Goal: Information Seeking & Learning: Check status

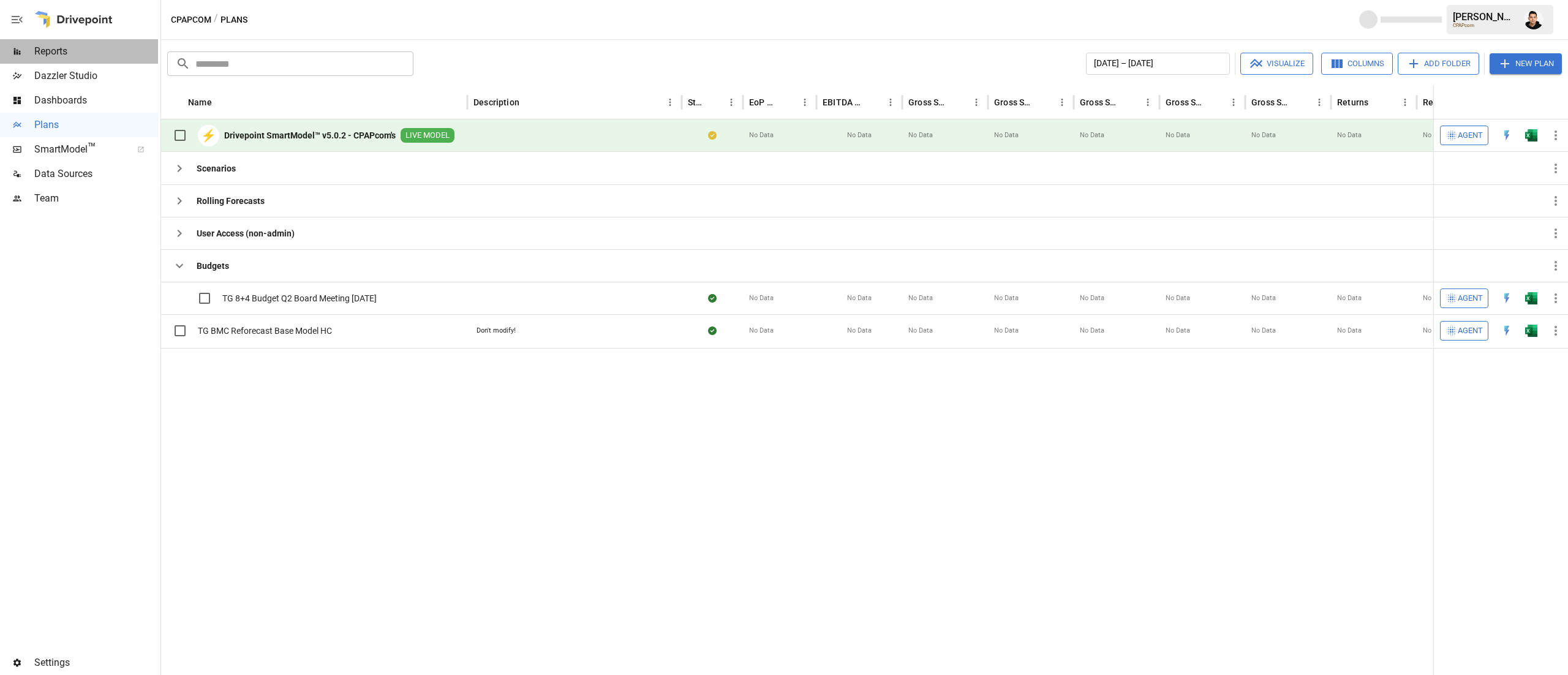
click at [74, 47] on span "Reports" at bounding box center [96, 52] width 124 height 15
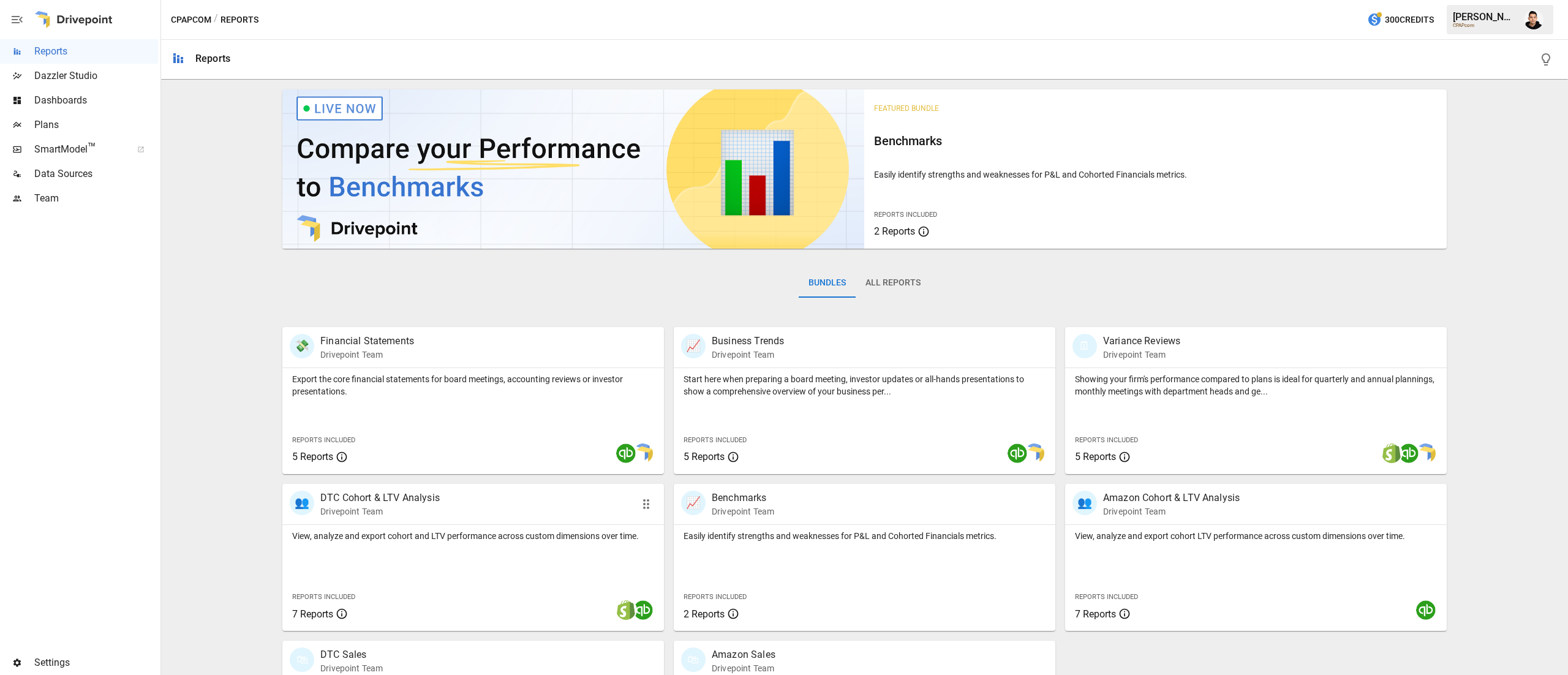
scroll to position [118, 0]
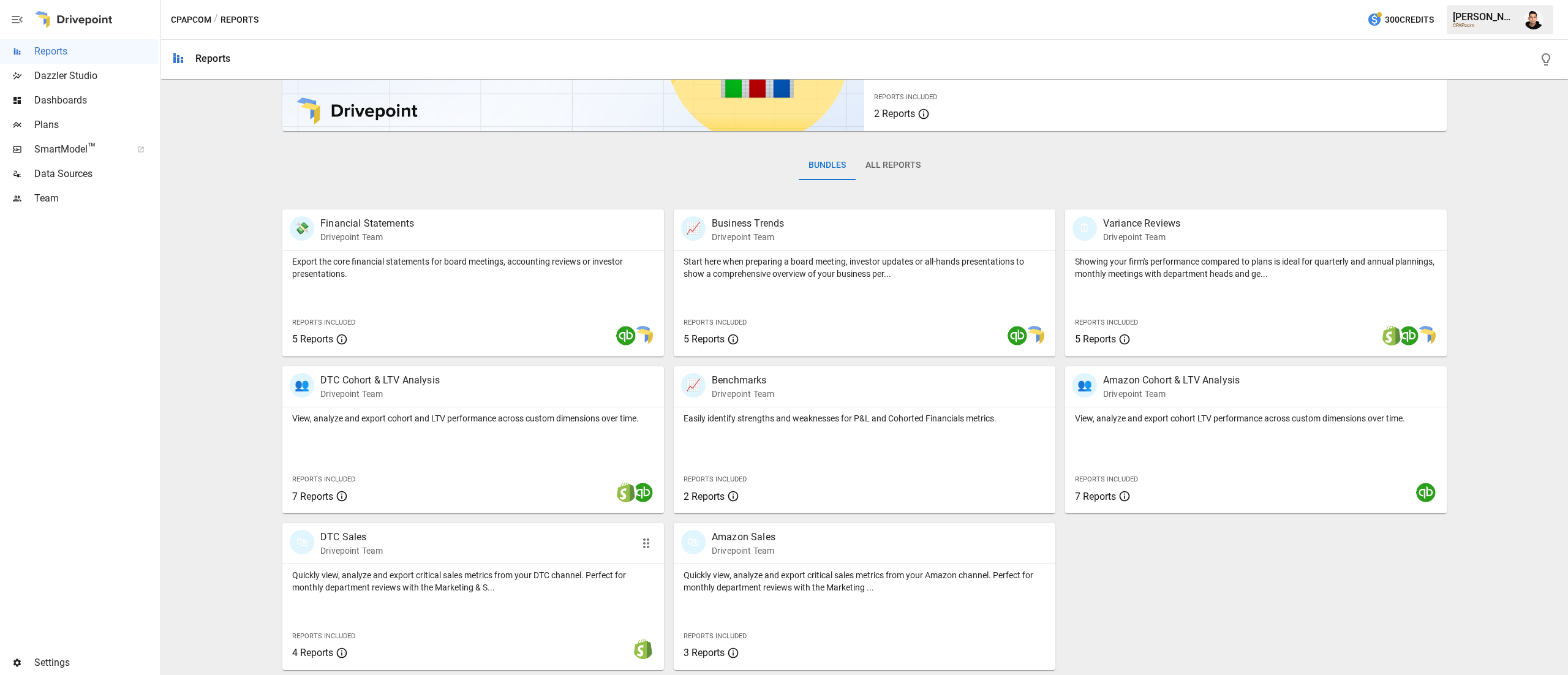
click at [488, 579] on p "Quickly view, analyze and export critical sales metrics from your DTC channel. …" at bounding box center [473, 581] width 362 height 24
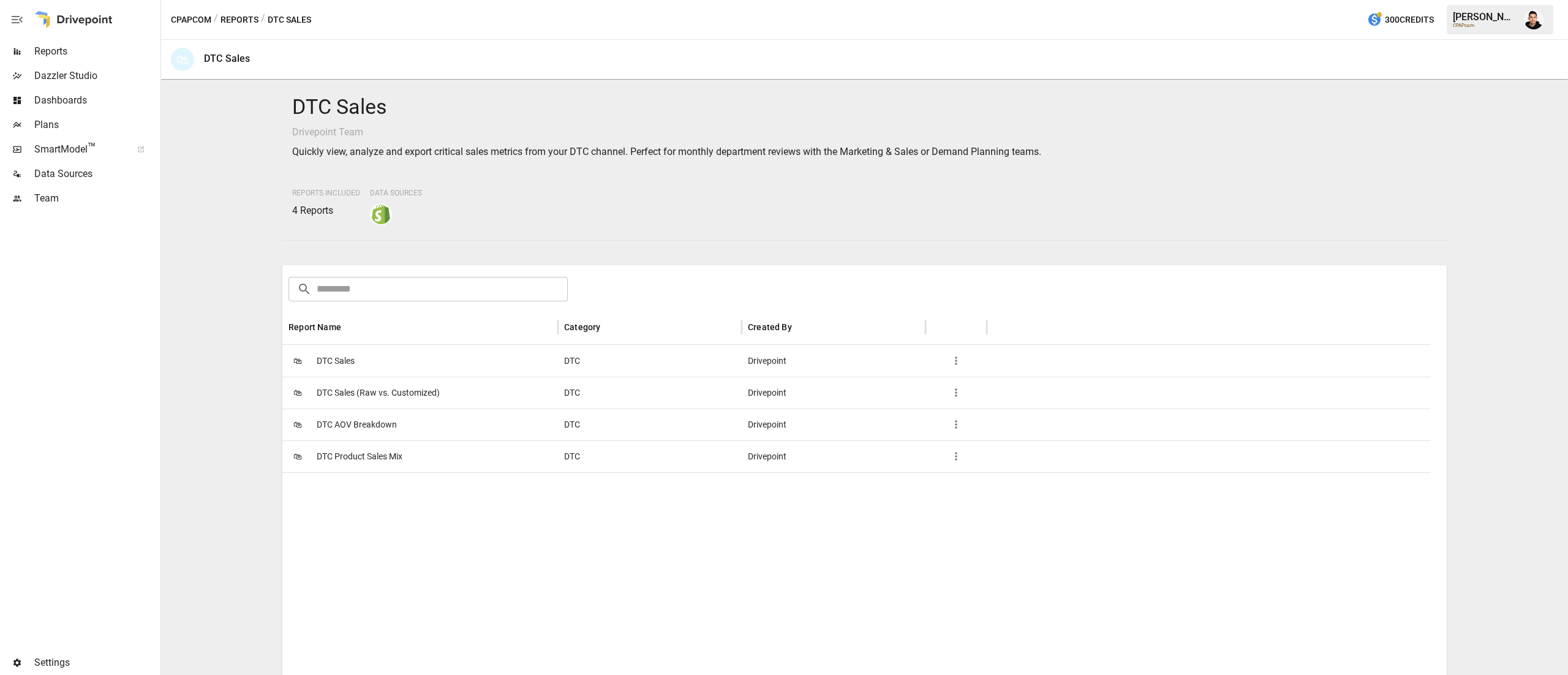
click at [346, 428] on span "DTC AOV Breakdown" at bounding box center [356, 425] width 80 height 31
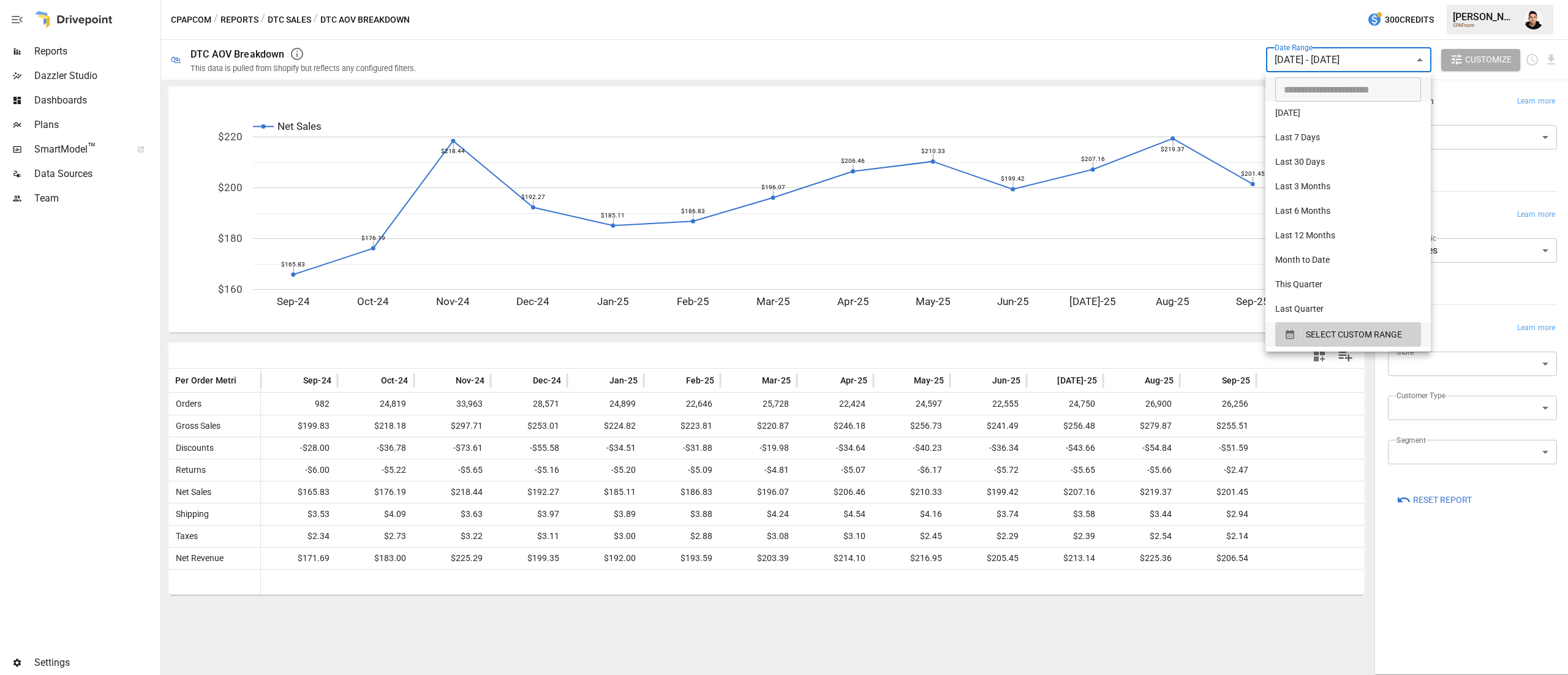
click at [1385, 0] on body "Reports Dazzler Studio Dashboards Plans SmartModel ™ Data Sources Team Settings…" at bounding box center [784, 0] width 1568 height 0
click at [1315, 340] on span "SELECT CUSTOM RANGE" at bounding box center [1354, 335] width 96 height 16
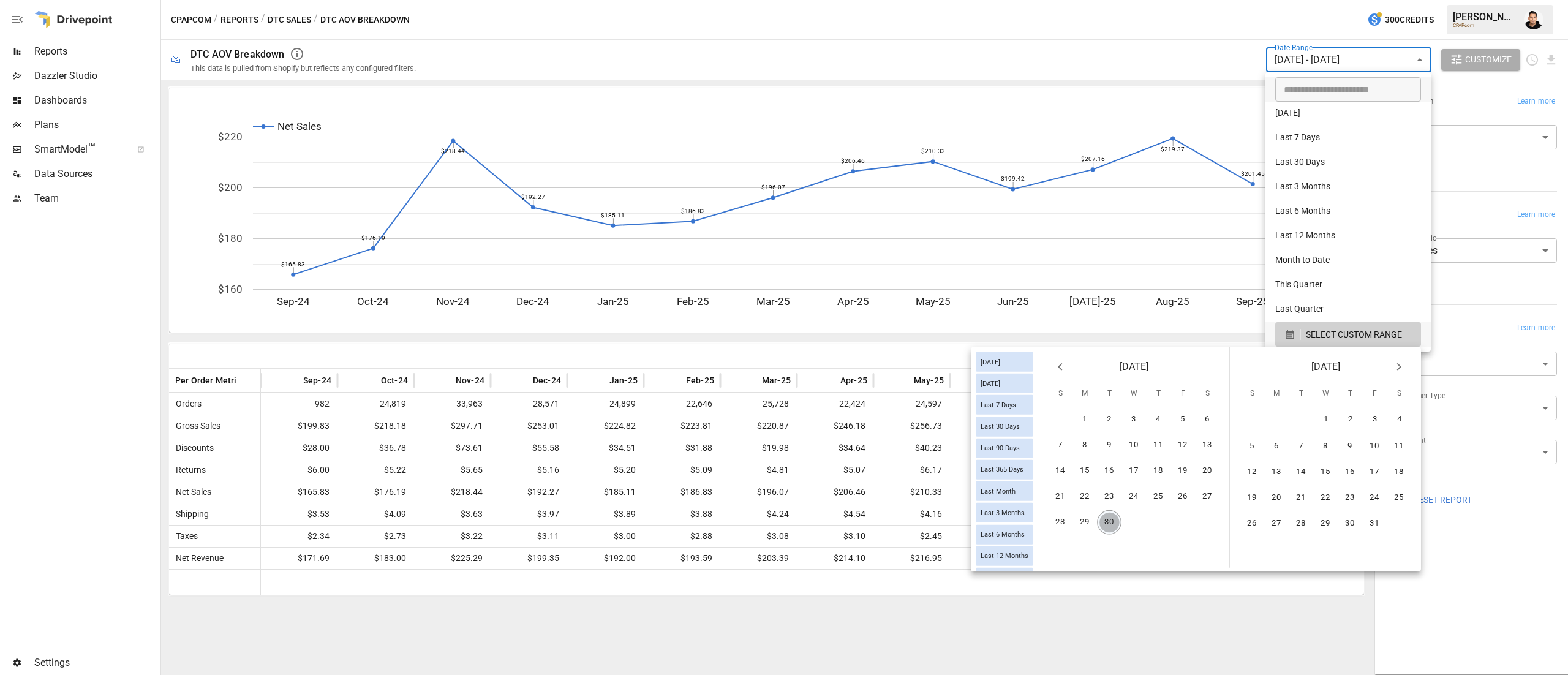
click at [1108, 519] on button "30" at bounding box center [1109, 522] width 24 height 24
click at [1064, 373] on icon "Previous month" at bounding box center [1060, 367] width 15 height 15
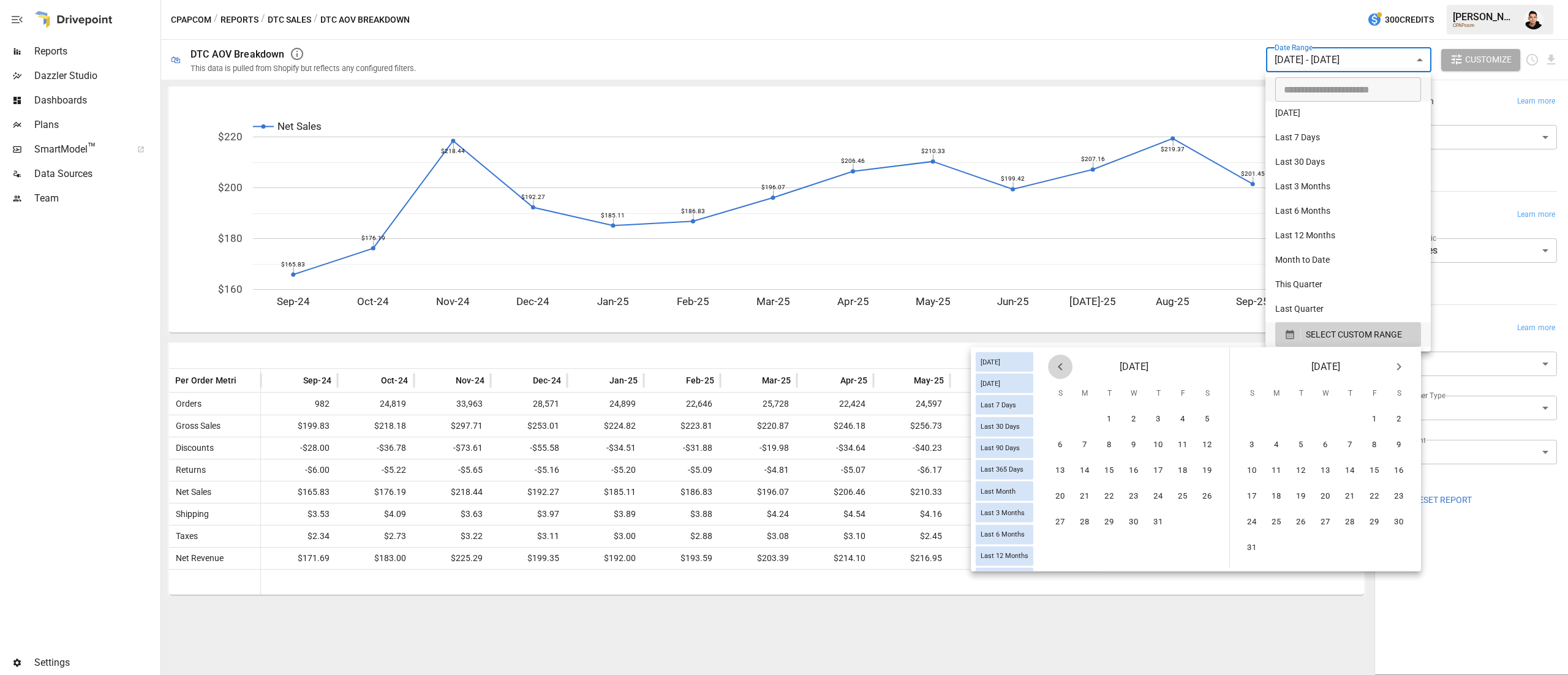
click at [1064, 373] on icon "Previous month" at bounding box center [1060, 367] width 15 height 15
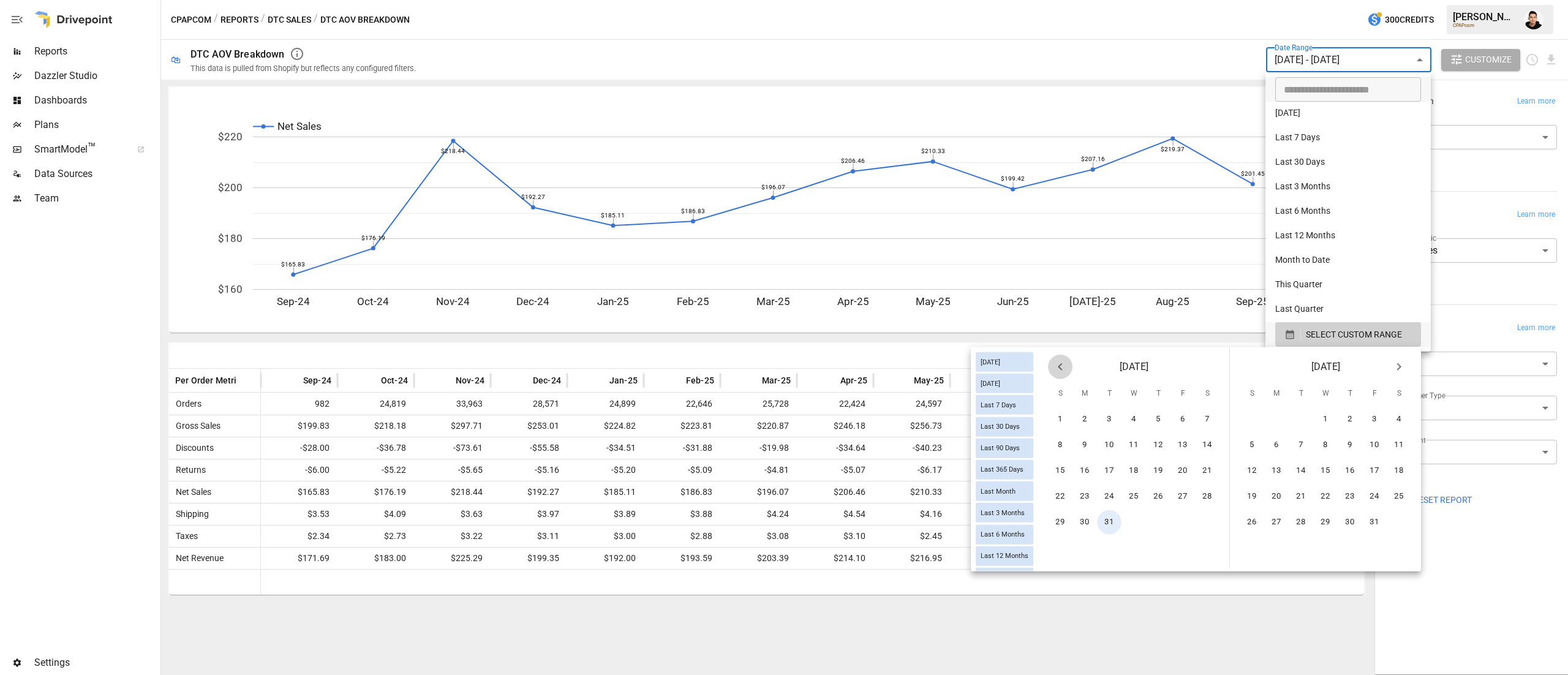
click at [1064, 373] on icon "Previous month" at bounding box center [1060, 367] width 15 height 15
click at [1057, 360] on icon "Previous month" at bounding box center [1060, 367] width 15 height 15
click at [1057, 365] on icon "Previous month" at bounding box center [1060, 367] width 15 height 15
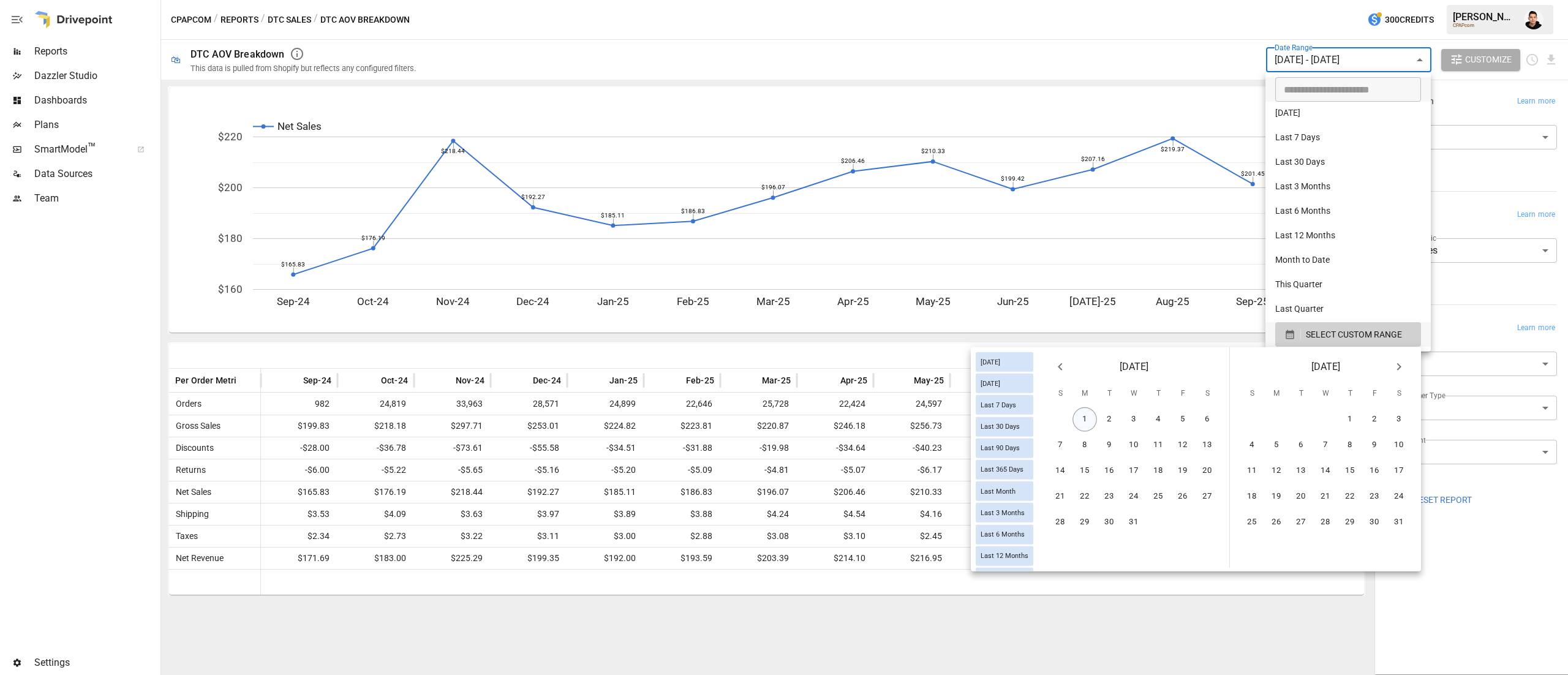
click at [1085, 418] on button "1" at bounding box center [1085, 419] width 24 height 24
click at [1394, 365] on icon "Next month" at bounding box center [1399, 367] width 15 height 15
click at [1394, 364] on icon "Next month" at bounding box center [1399, 367] width 15 height 15
click at [1395, 363] on icon "Next month" at bounding box center [1399, 367] width 15 height 15
click at [1396, 363] on icon "Next month" at bounding box center [1399, 367] width 15 height 15
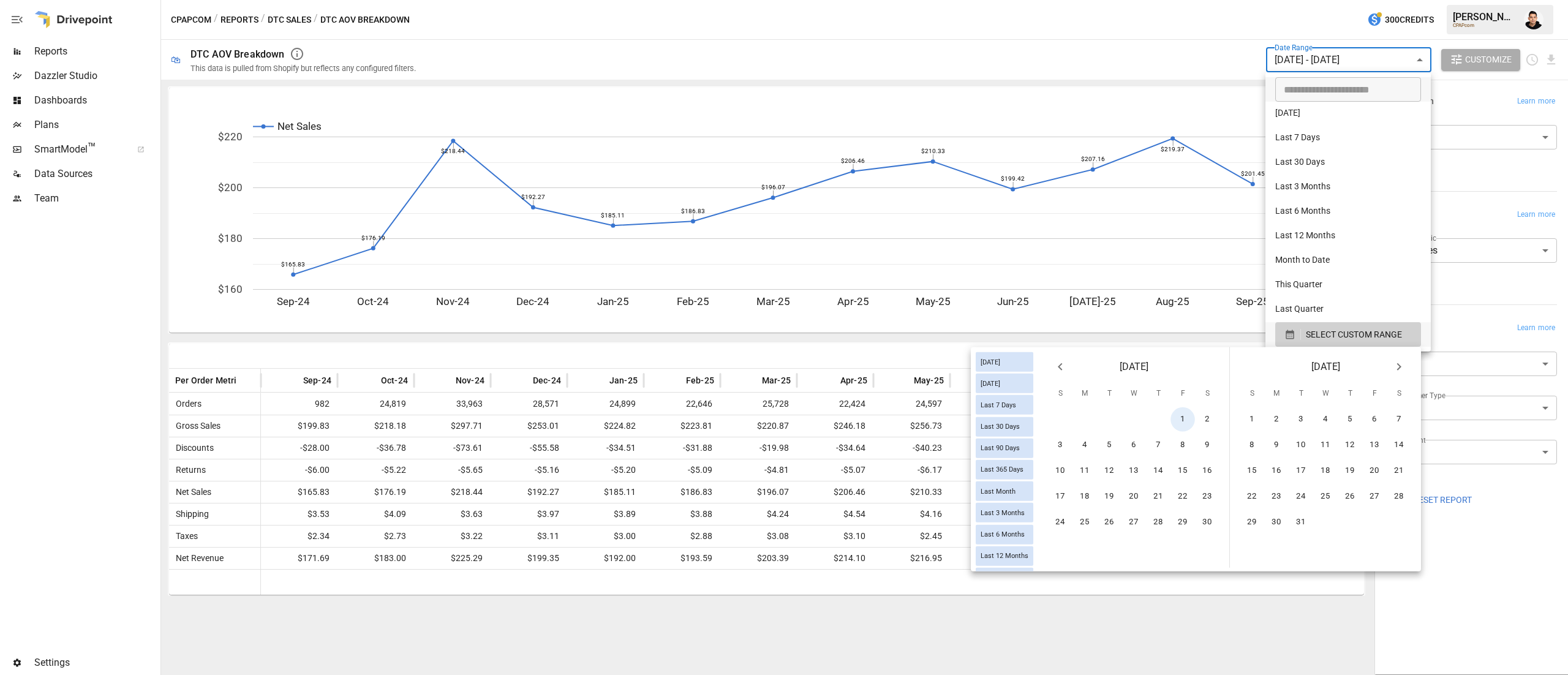
click at [1396, 363] on icon "Next month" at bounding box center [1399, 367] width 15 height 15
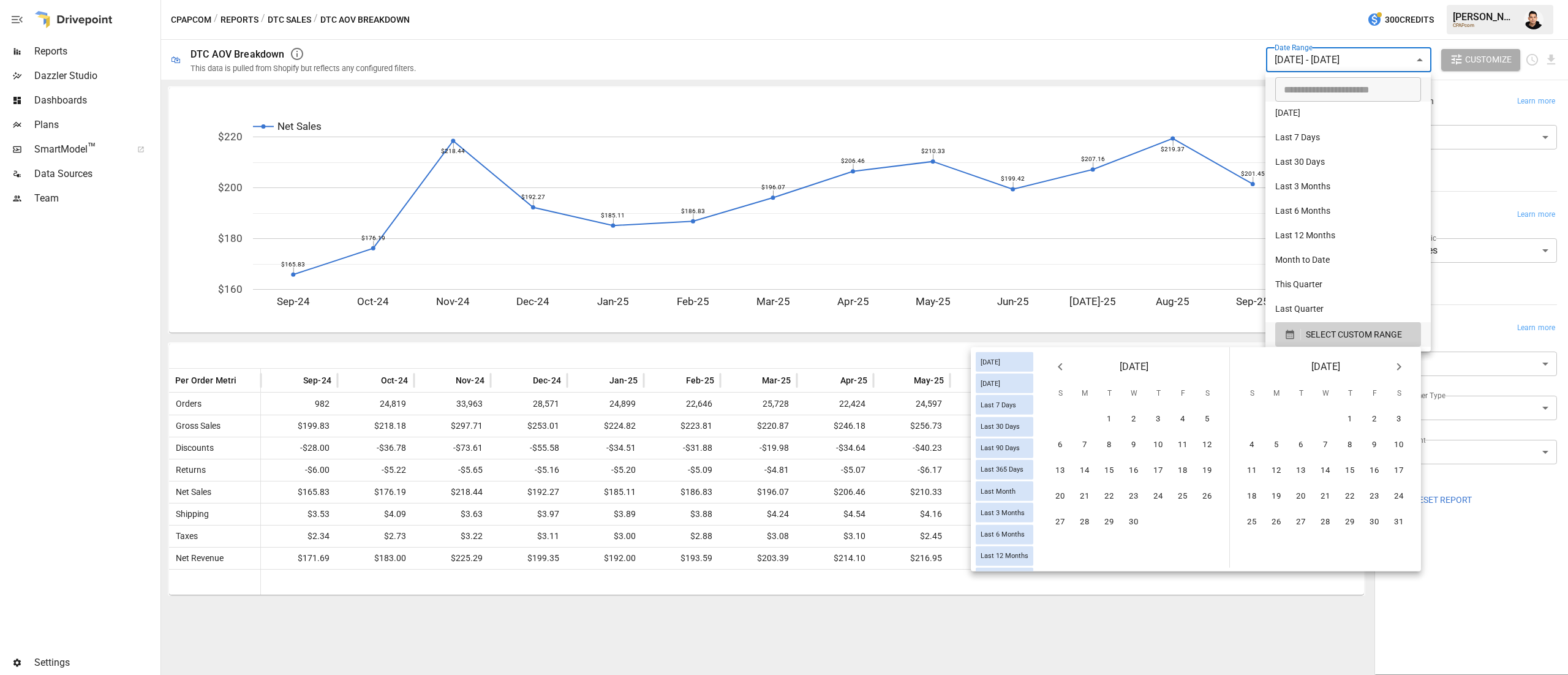
click at [1396, 363] on icon "Next month" at bounding box center [1399, 367] width 15 height 15
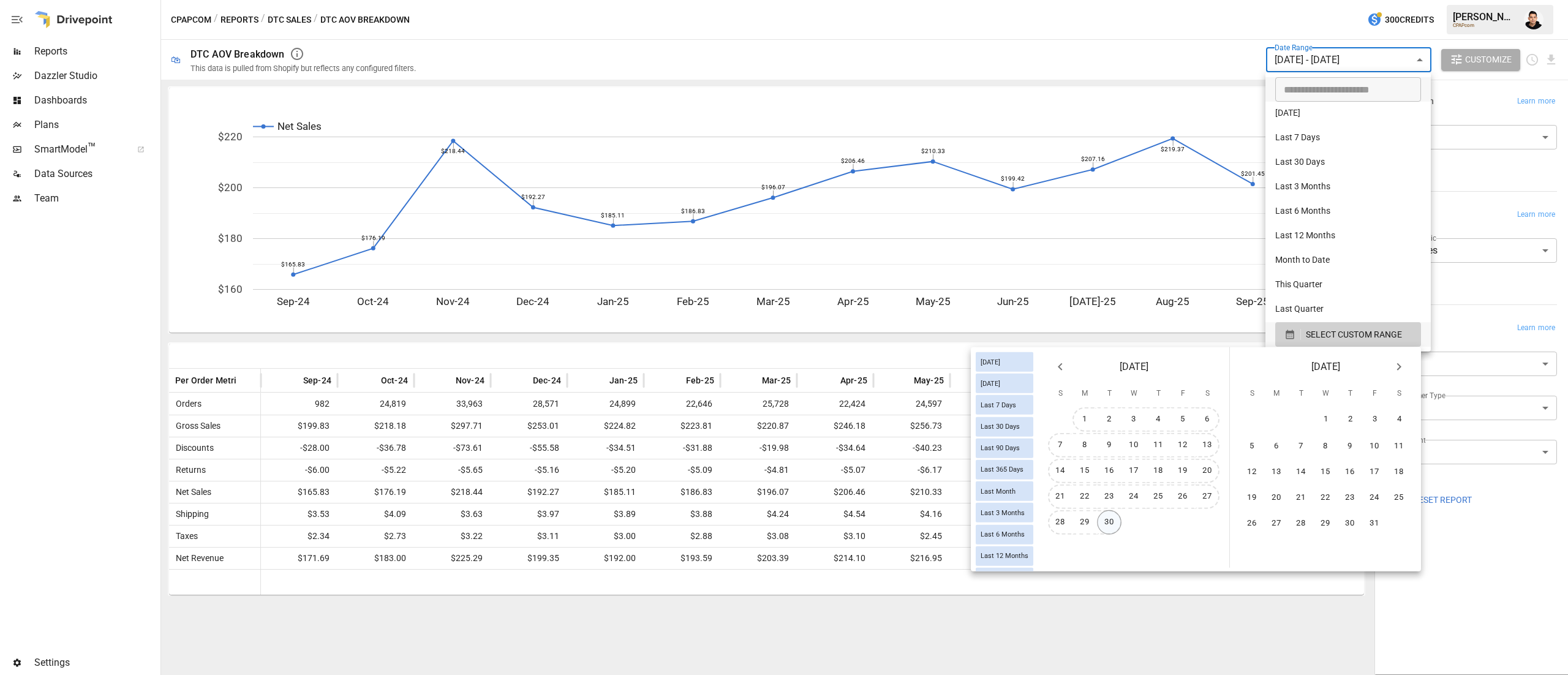
click at [1109, 524] on button "30" at bounding box center [1109, 522] width 24 height 24
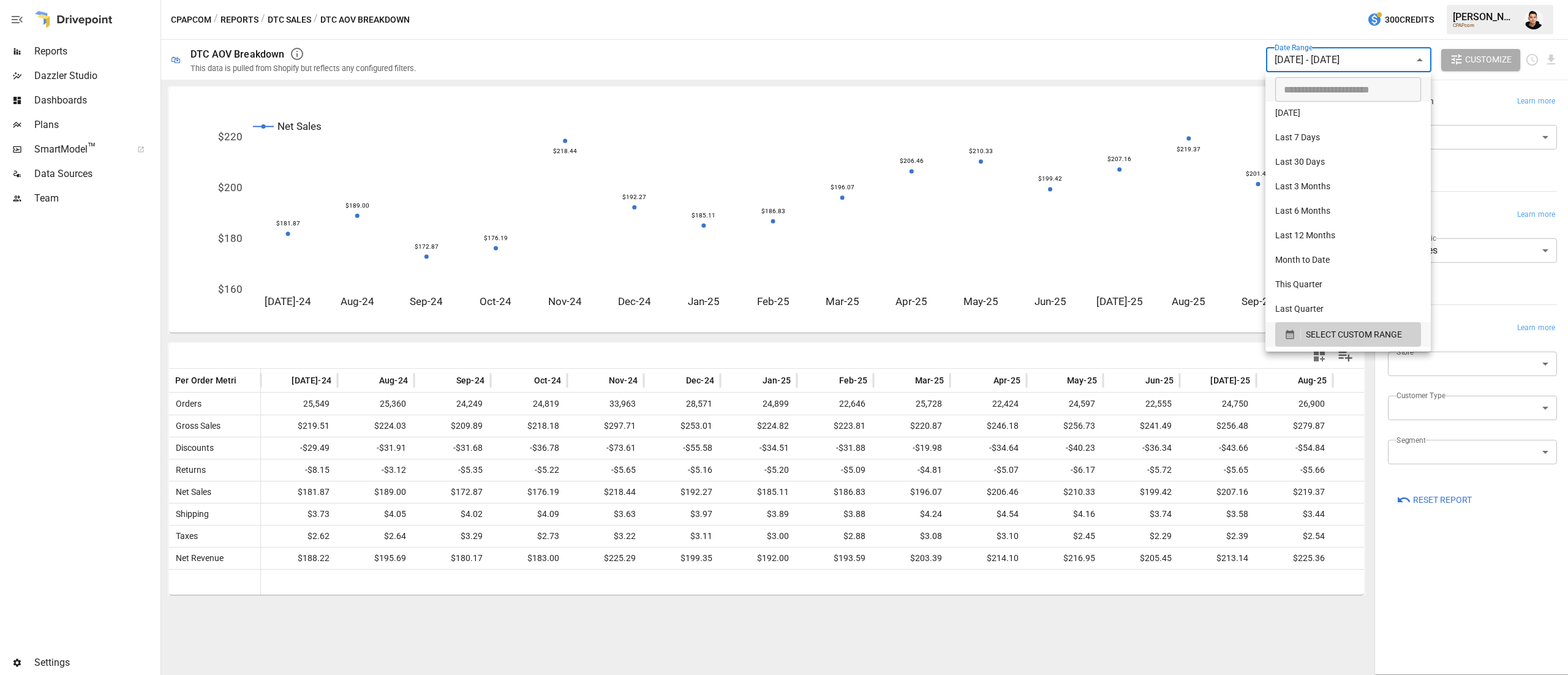
click at [1167, 30] on div at bounding box center [784, 337] width 1568 height 675
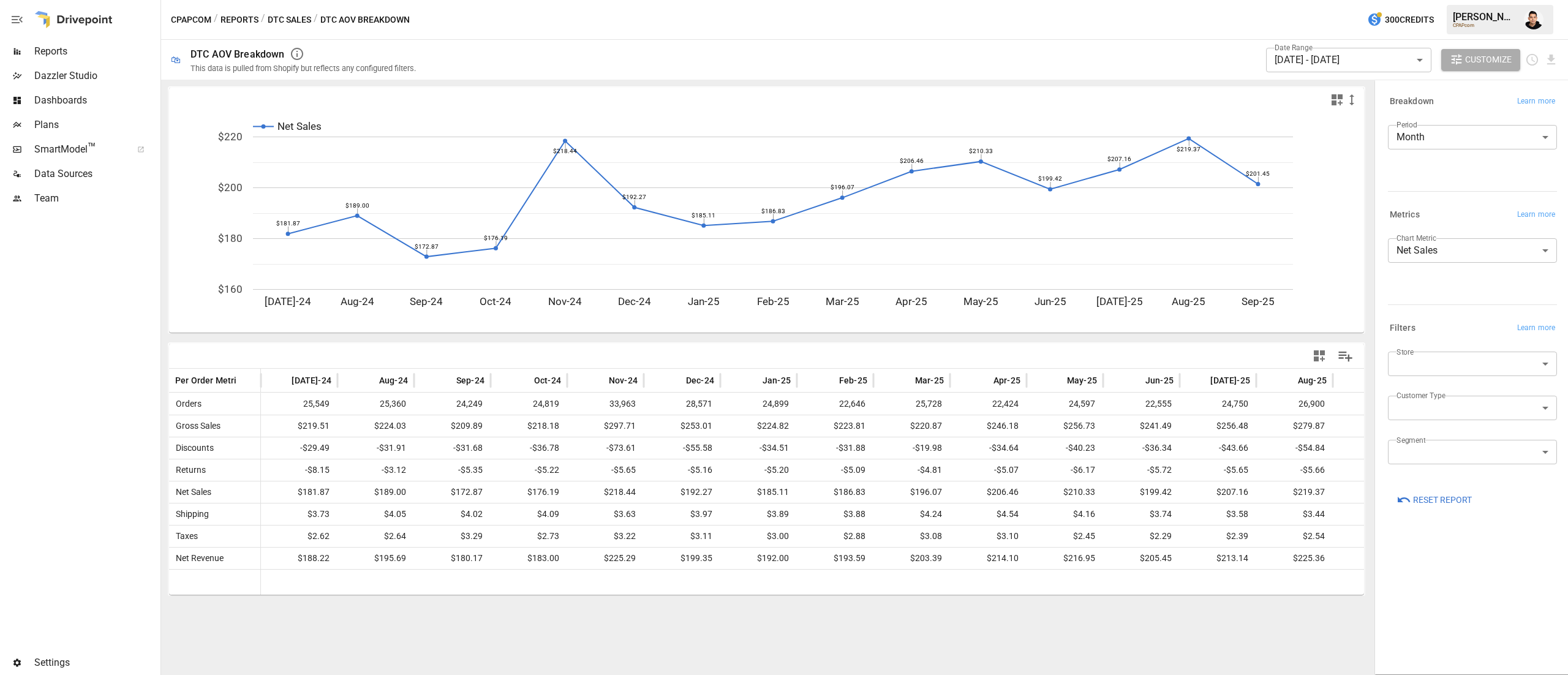
click at [1125, 621] on div "Net Sales [DATE]-24 Aug-24 Sep-24 Oct-24 Nov-24 Dec-24 Jan-25 Feb-25 Mar-25 Apr…" at bounding box center [766, 377] width 1211 height 595
click at [1450, 0] on body "Reports Dazzler Studio Dashboards Plans SmartModel ™ Data Sources Team Settings…" at bounding box center [784, 0] width 1568 height 0
click at [1434, 440] on span "First-Time" at bounding box center [1472, 437] width 149 height 15
click at [1454, 595] on div "**********" at bounding box center [1472, 377] width 188 height 588
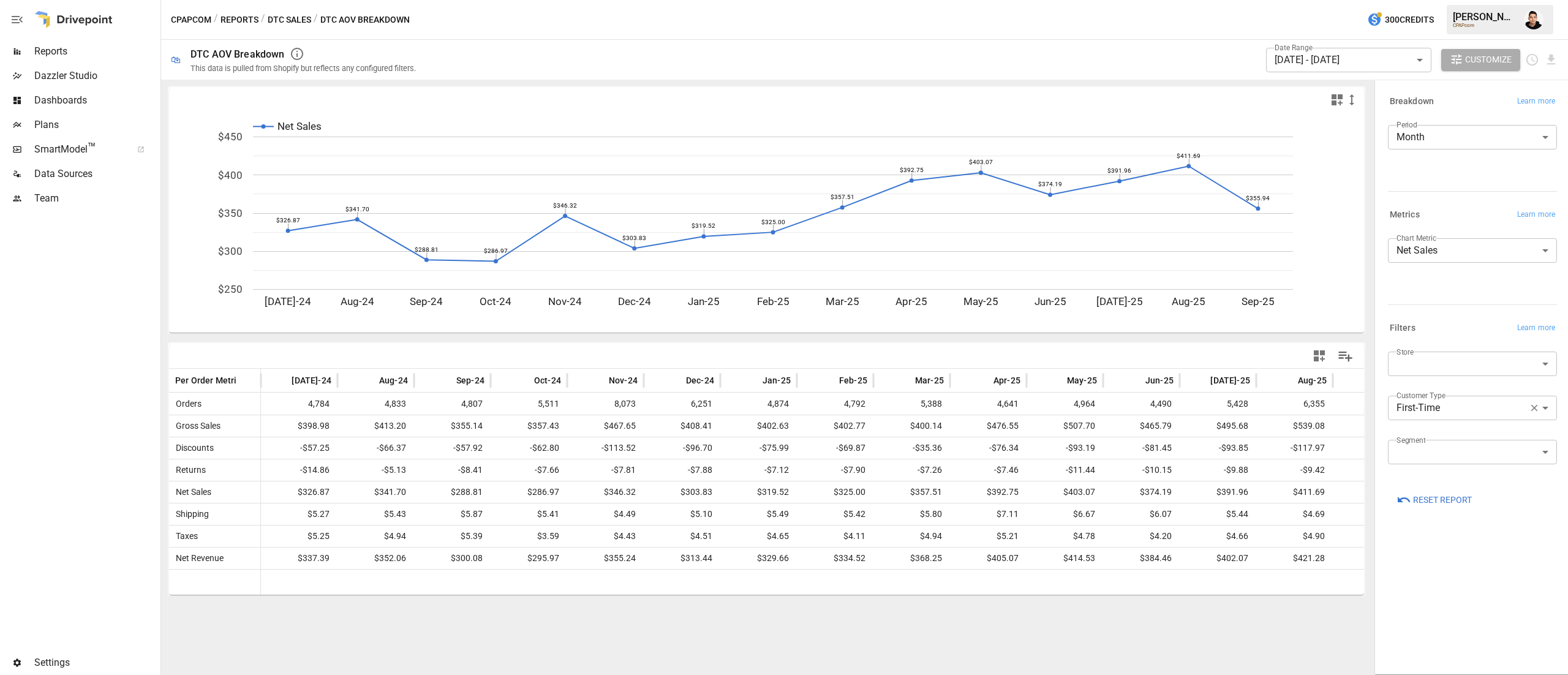
click at [1447, 0] on body "Reports Dazzler Studio Dashboards Plans SmartModel ™ Data Sources Team Settings…" at bounding box center [784, 0] width 1568 height 0
click at [1438, 452] on li "Returning" at bounding box center [1473, 462] width 169 height 24
type input "*********"
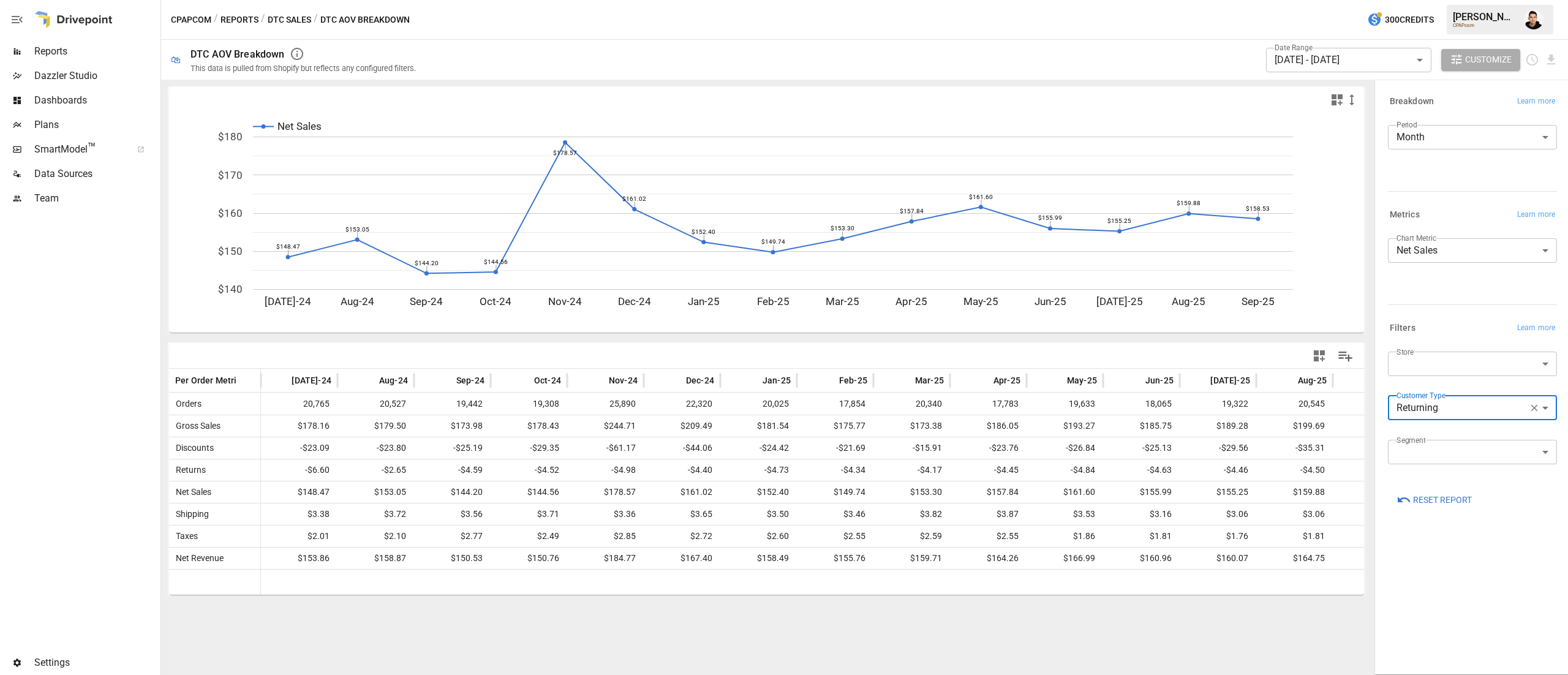
click at [1186, 29] on div "CPAPcom / Reports / DTC Sales / DTC AOV Breakdown 300 Credits [PERSON_NAME] CPA…" at bounding box center [865, 19] width 1407 height 39
